Goal: Task Accomplishment & Management: Manage account settings

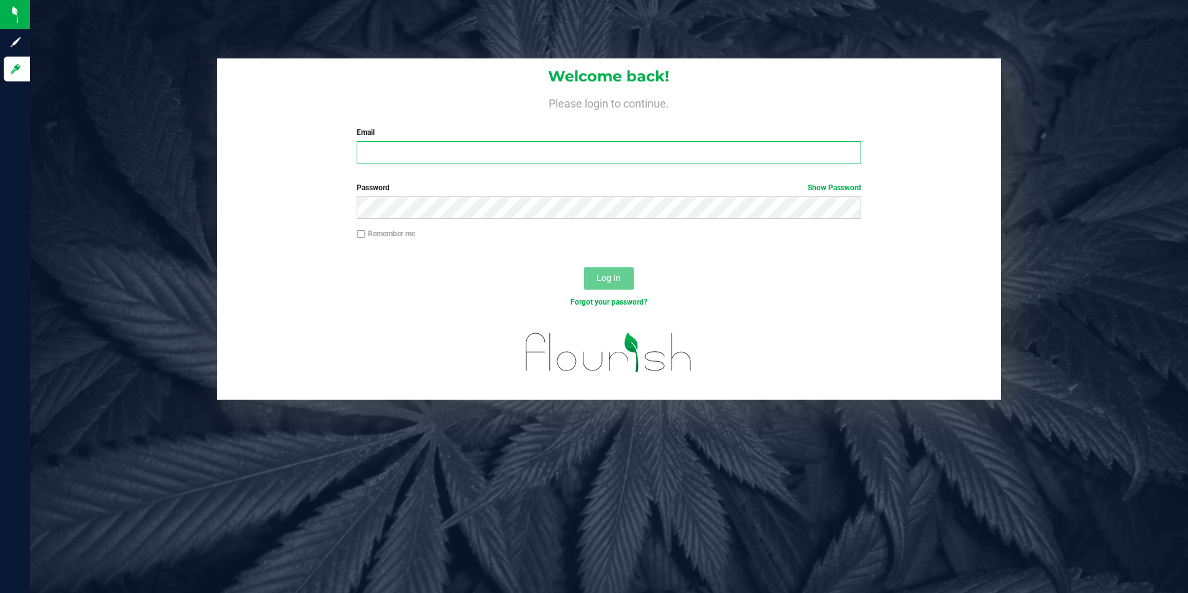
type input "[EMAIL_ADDRESS][DOMAIN_NAME]"
drag, startPoint x: 515, startPoint y: 151, endPoint x: 303, endPoint y: 150, distance: 211.9
click at [305, 150] on div "Welcome back! Please login to continue. Email [EMAIL_ADDRESS][DOMAIN_NAME] Requ…" at bounding box center [609, 115] width 785 height 115
type input "[EMAIL_ADDRESS][DOMAIN_NAME]"
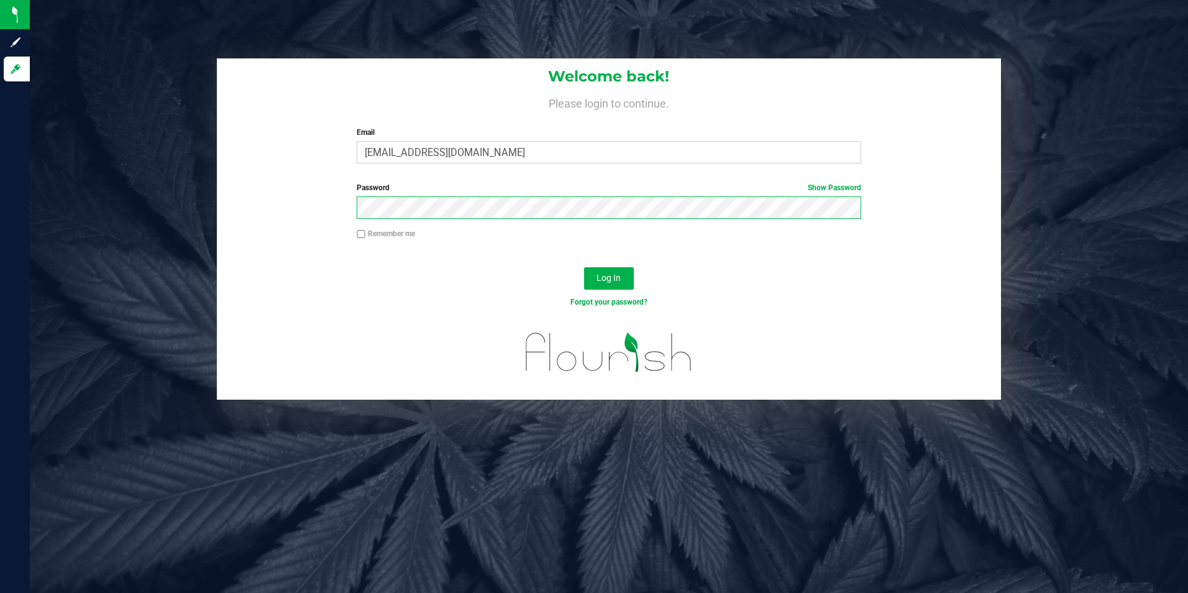
click at [584, 267] on button "Log In" at bounding box center [609, 278] width 50 height 22
